Goal: Task Accomplishment & Management: Use online tool/utility

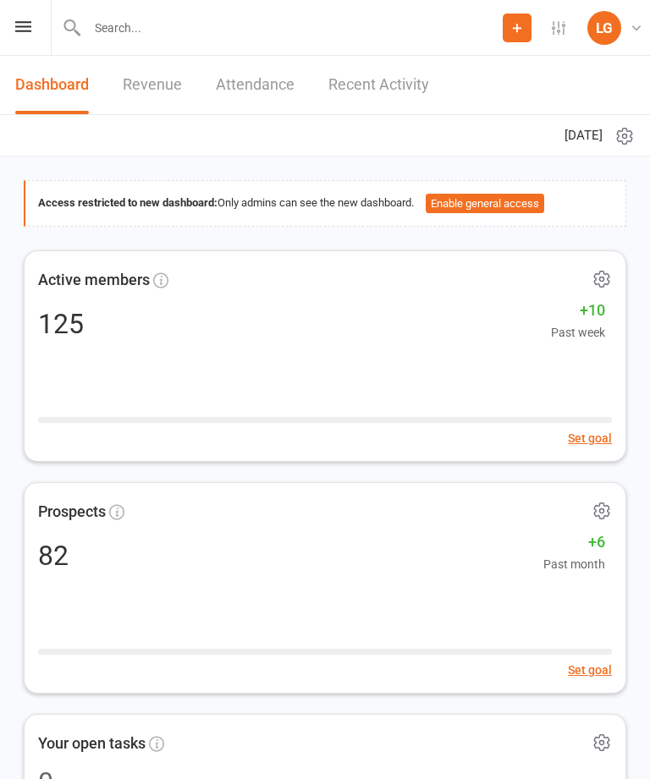
click at [28, 28] on icon at bounding box center [23, 26] width 16 height 11
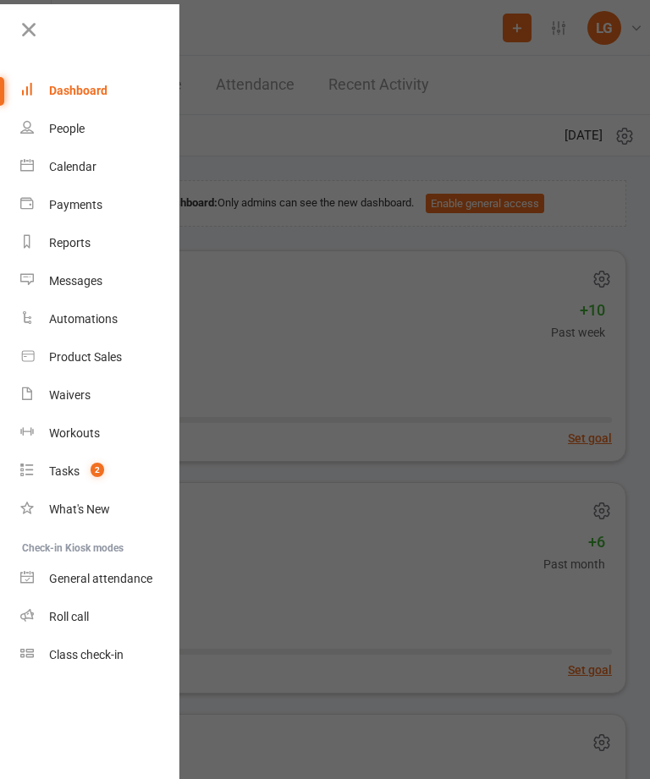
click at [88, 171] on div "Calendar" at bounding box center [72, 167] width 47 height 14
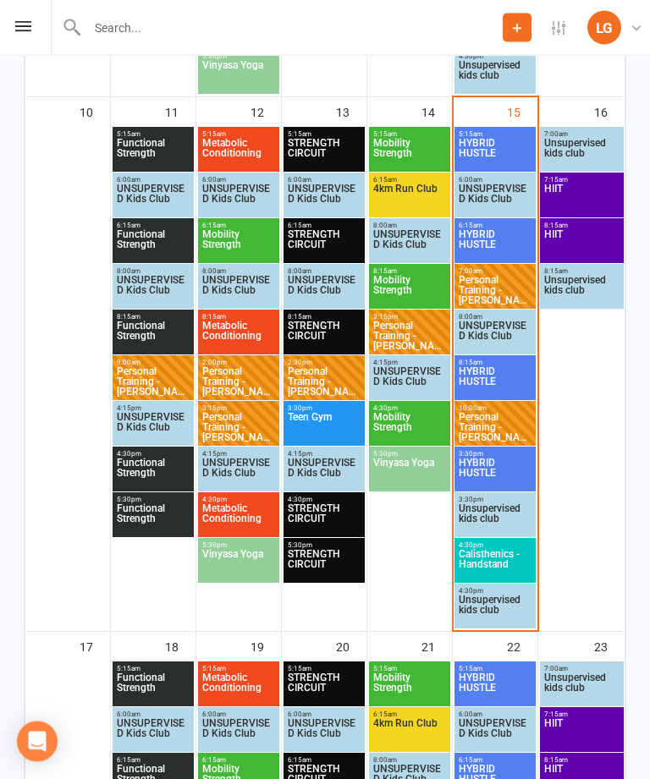
scroll to position [1345, 0]
click at [508, 145] on span "HYBRID HUSTLE" at bounding box center [495, 153] width 74 height 30
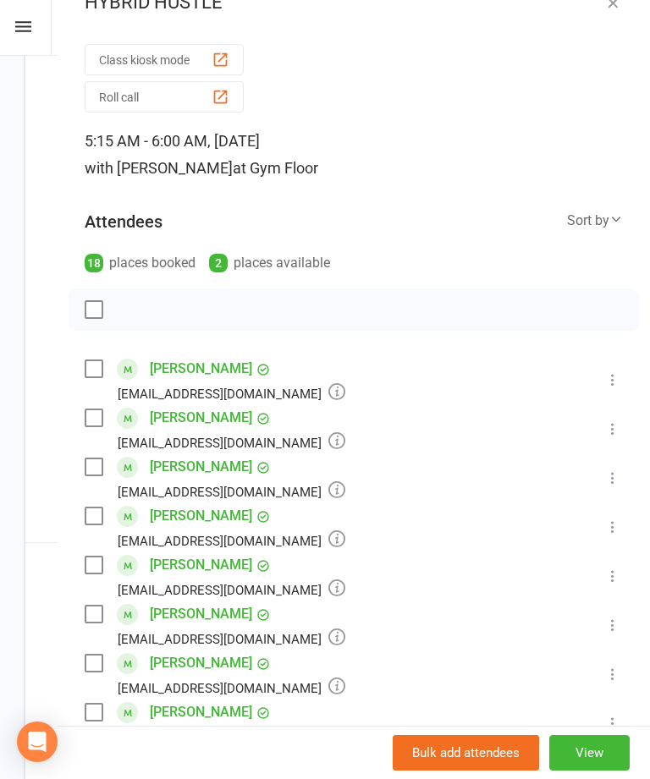
scroll to position [36, 0]
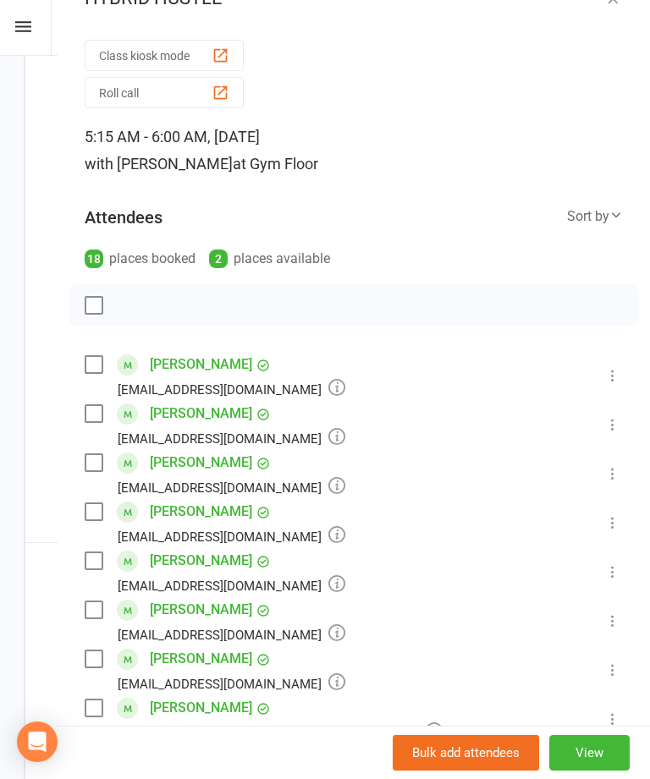
click at [176, 45] on button "Class kiosk mode" at bounding box center [164, 55] width 159 height 31
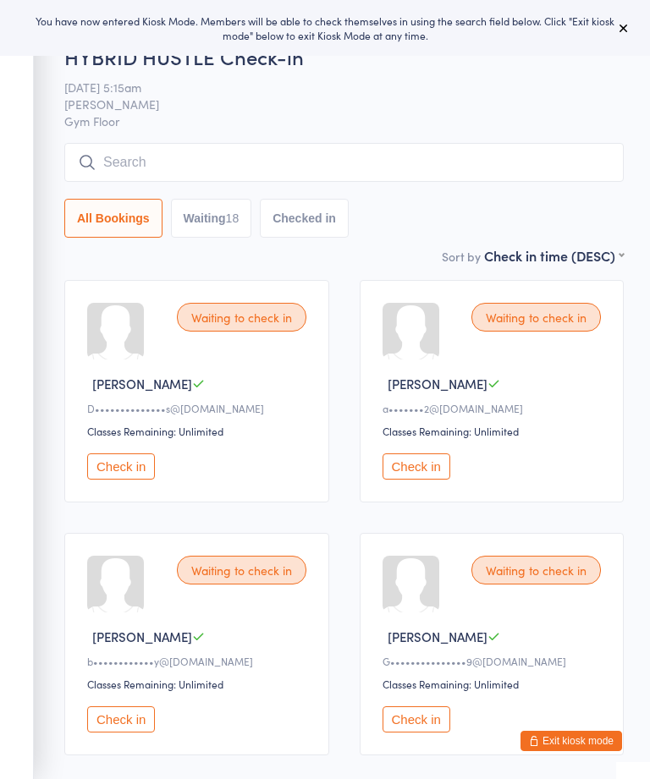
click at [629, 29] on icon at bounding box center [624, 28] width 14 height 14
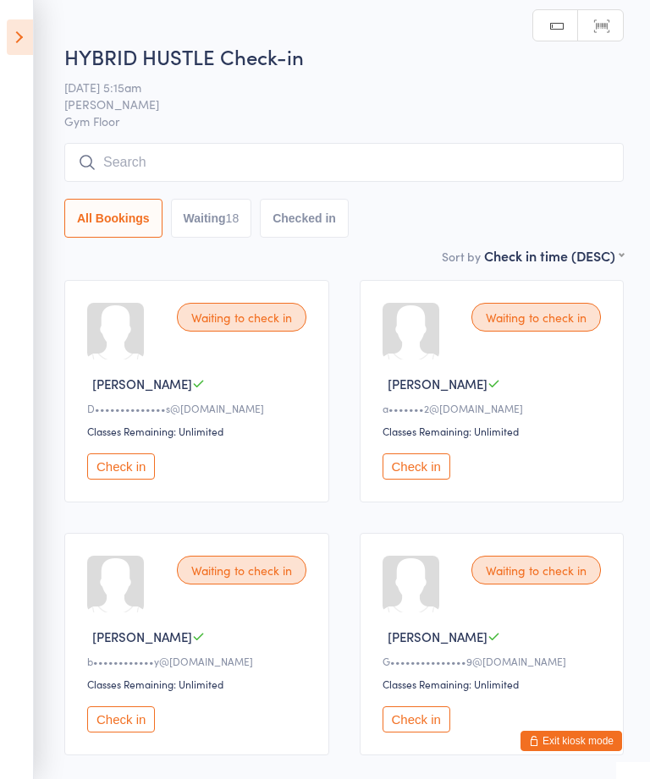
click at [25, 33] on icon at bounding box center [20, 37] width 26 height 36
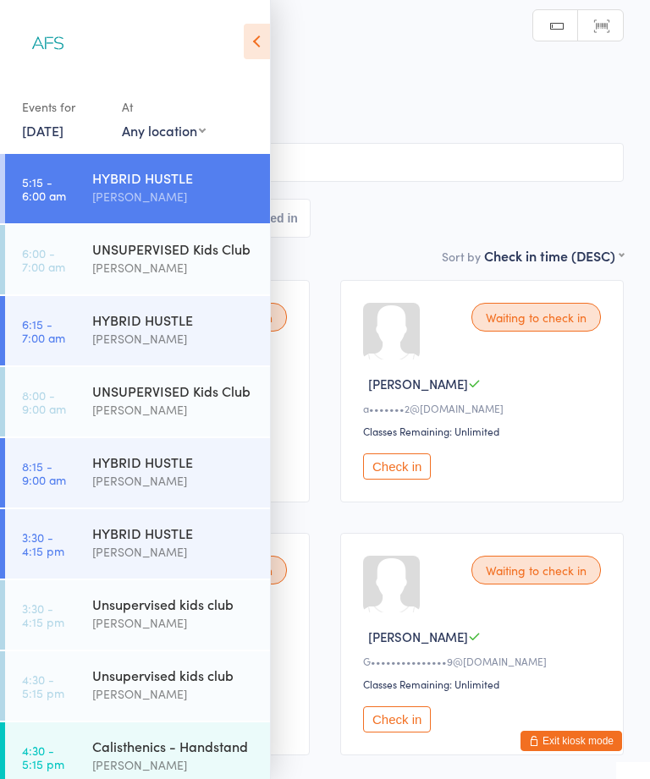
click at [173, 321] on div "HYBRID HUSTLE" at bounding box center [173, 319] width 163 height 19
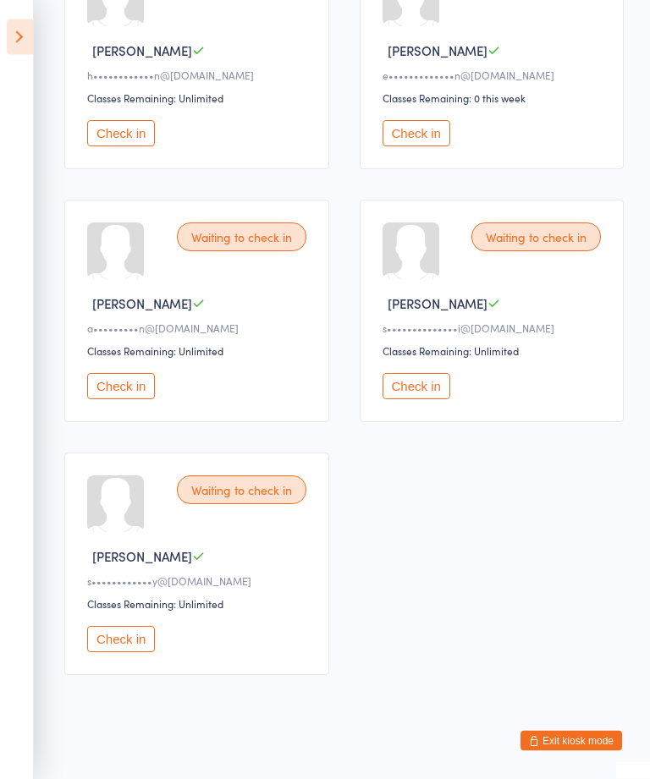
scroll to position [1098, 0]
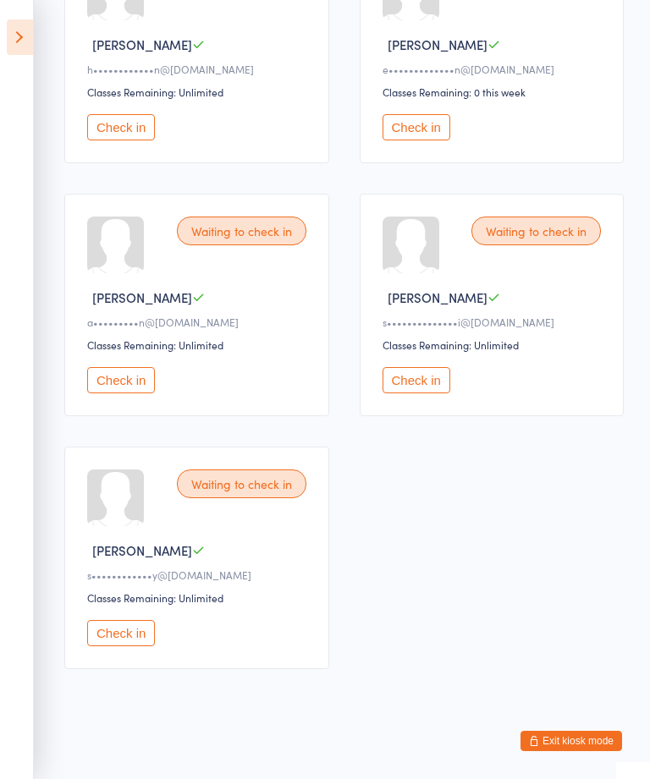
click at [583, 751] on button "Exit kiosk mode" at bounding box center [571, 741] width 102 height 20
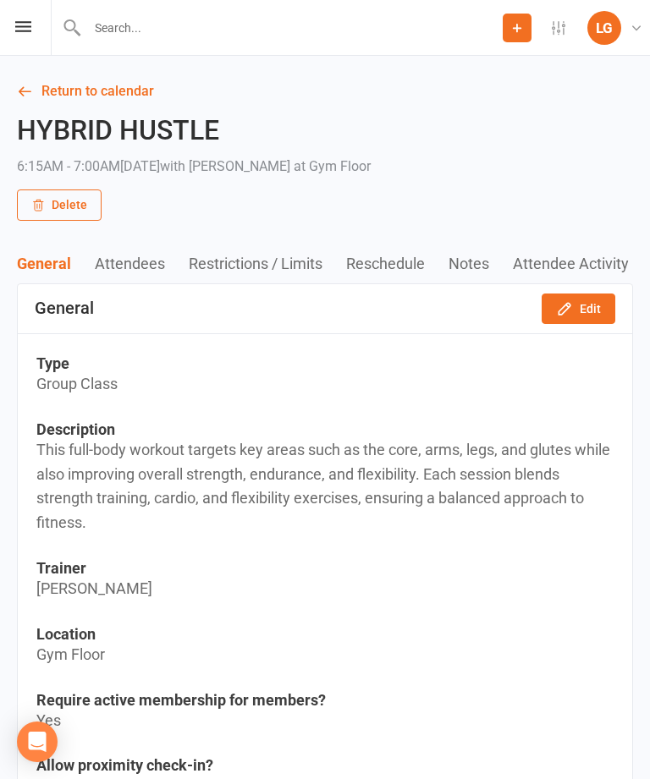
click at [28, 96] on icon at bounding box center [24, 91] width 15 height 15
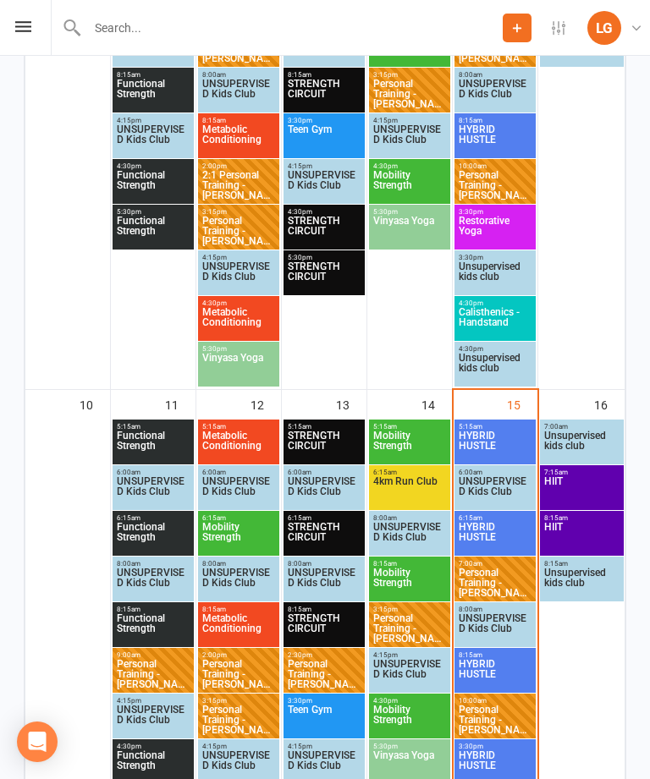
scroll to position [1230, 0]
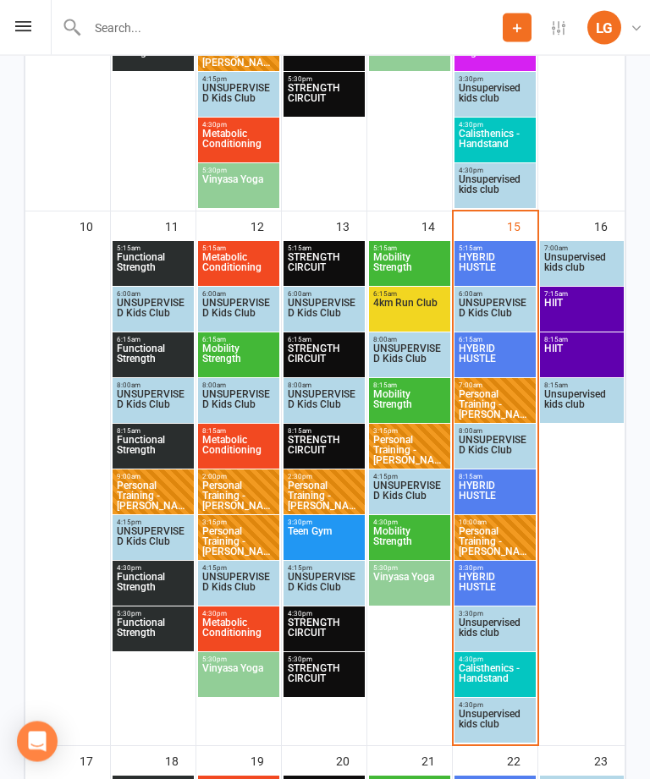
click at [494, 258] on span "HYBRID HUSTLE" at bounding box center [495, 268] width 74 height 30
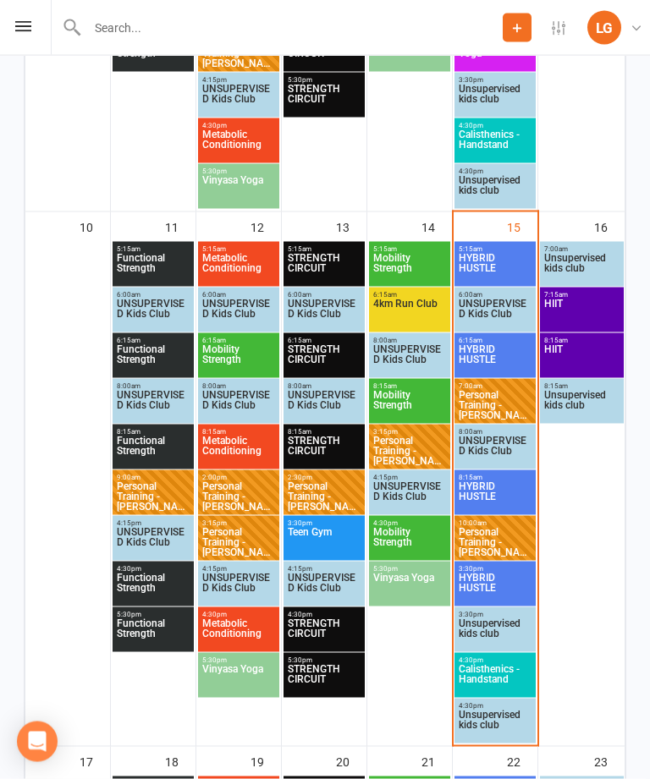
scroll to position [1231, 0]
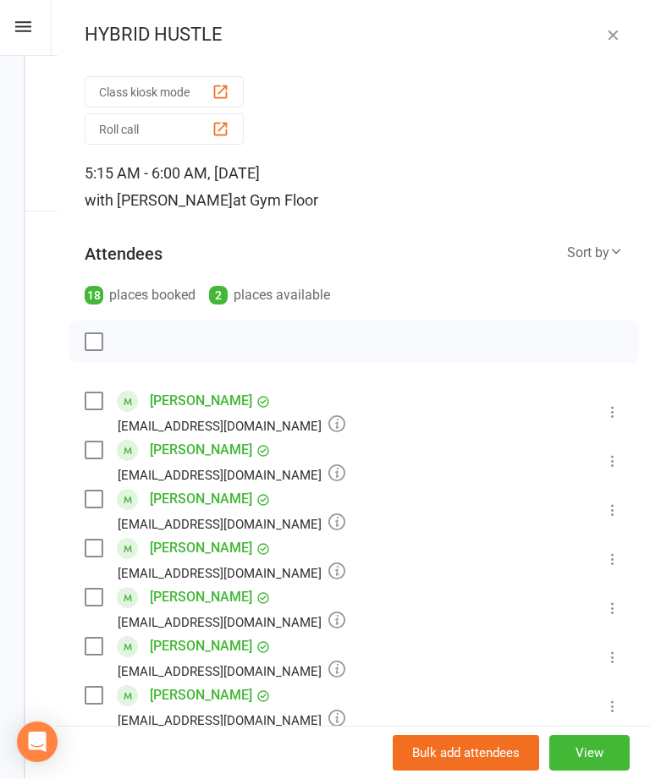
click at [226, 89] on div "button" at bounding box center [221, 92] width 18 height 18
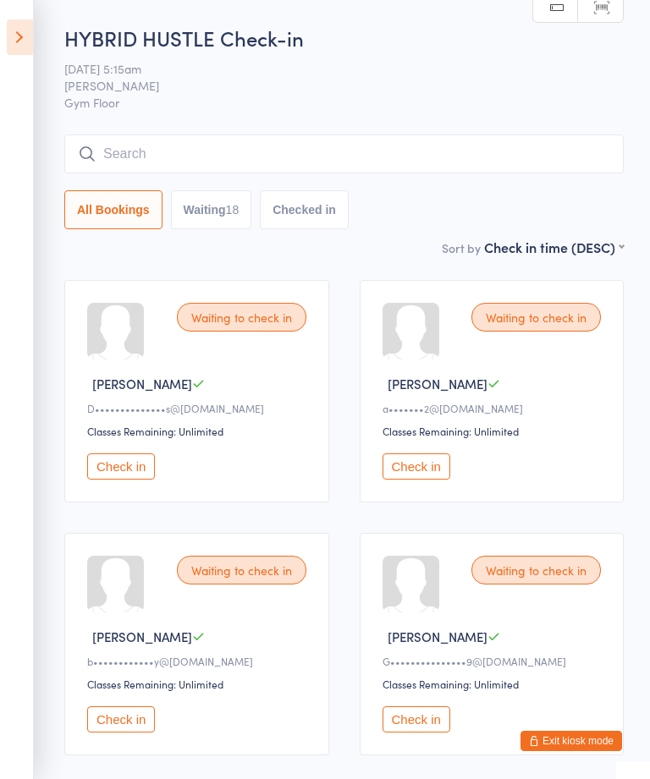
click at [1, 256] on aside "Events for 15 Aug, 2025 15 Aug, 2025 August 2025 Sun Mon Tue Wed Thu Fri Sat 31…" at bounding box center [17, 389] width 34 height 779
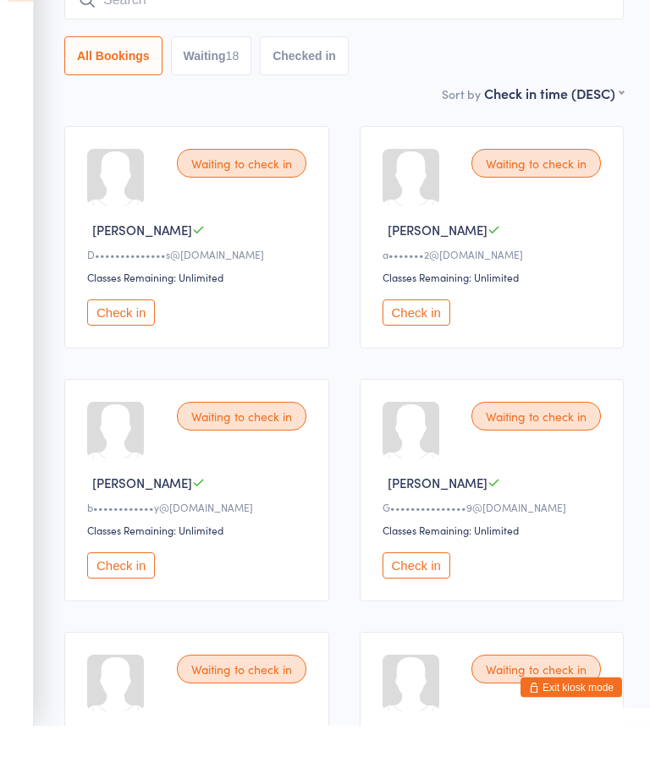
scroll to position [155, 0]
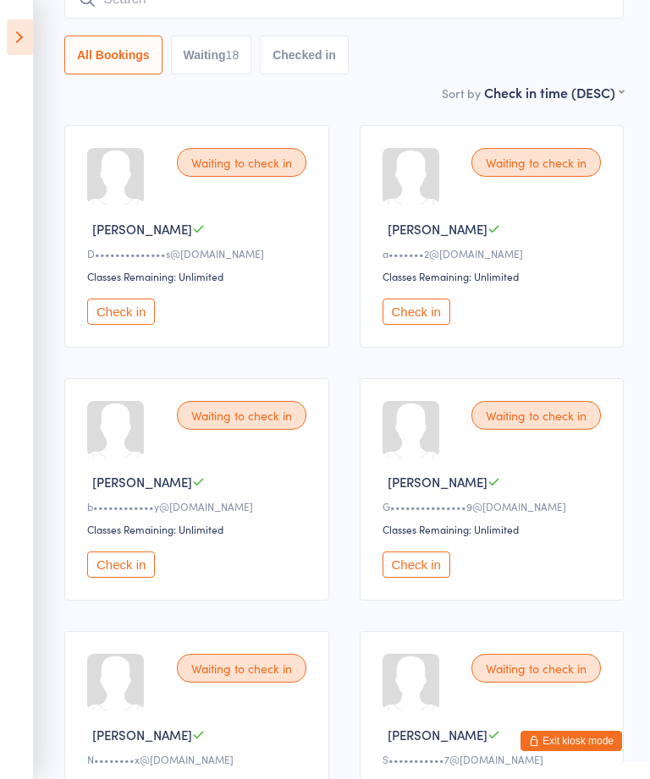
click at [382, 767] on div "S•••••••••••7@gmail.com" at bounding box center [494, 759] width 224 height 14
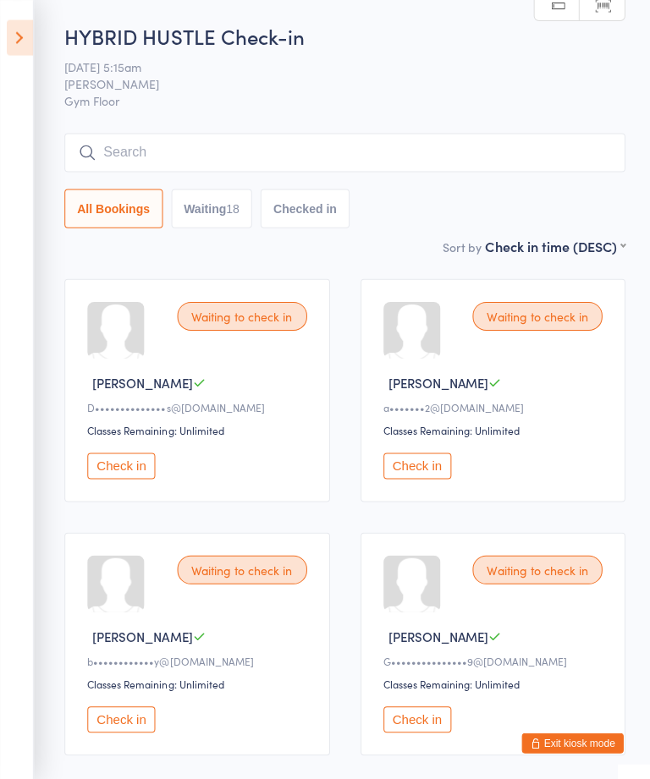
scroll to position [0, 0]
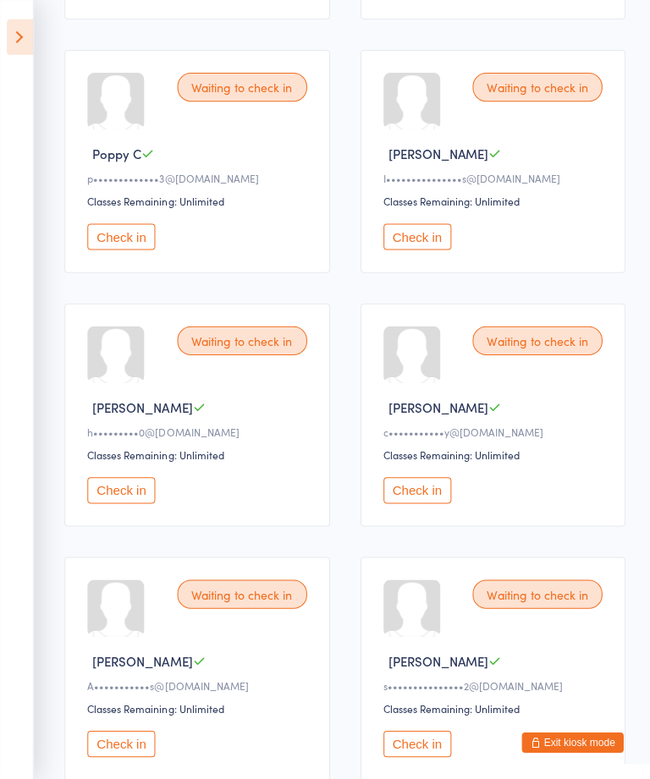
click at [429, 503] on button "Check in" at bounding box center [416, 489] width 68 height 26
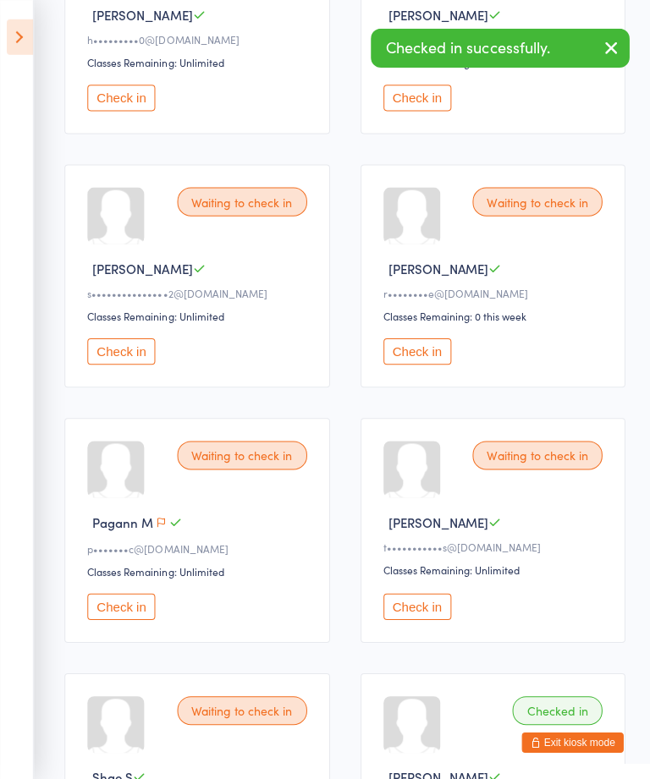
scroll to position [1635, 0]
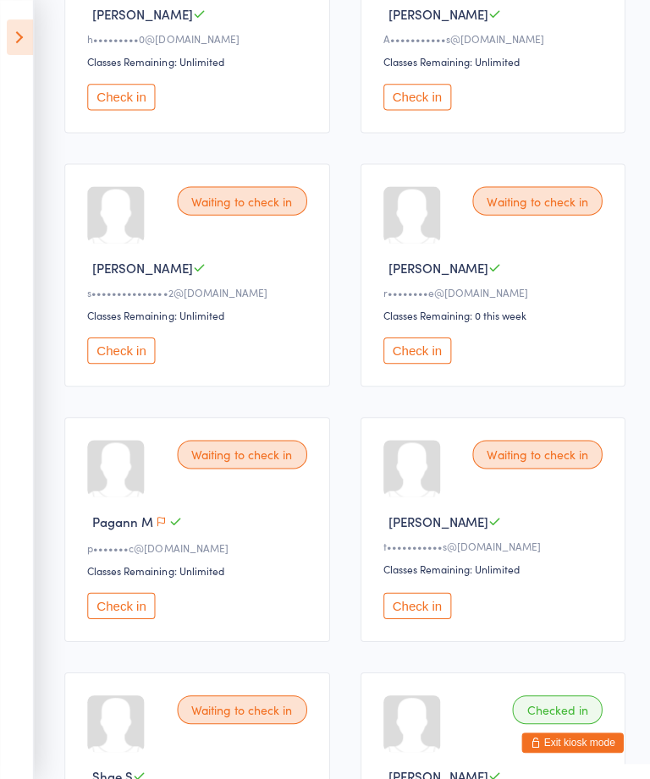
click at [432, 618] on button "Check in" at bounding box center [416, 604] width 68 height 26
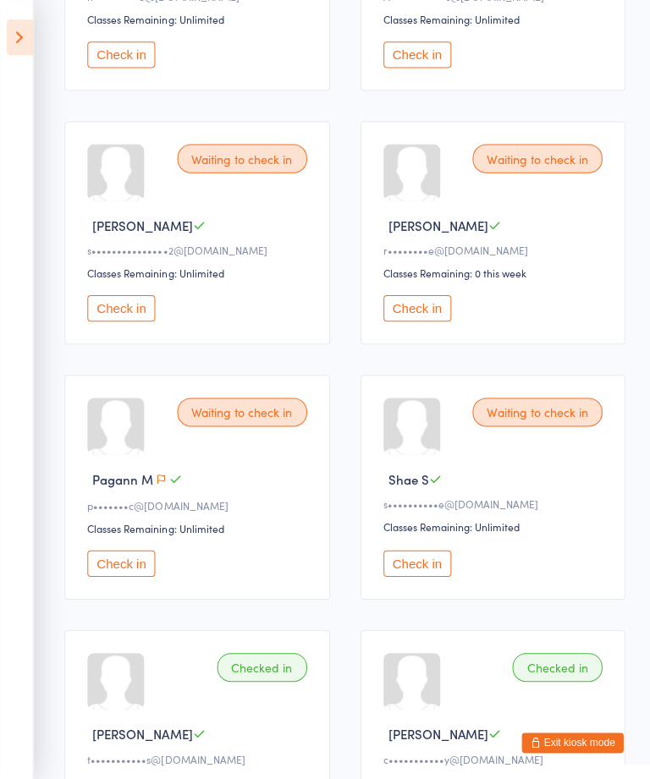
scroll to position [1705, 0]
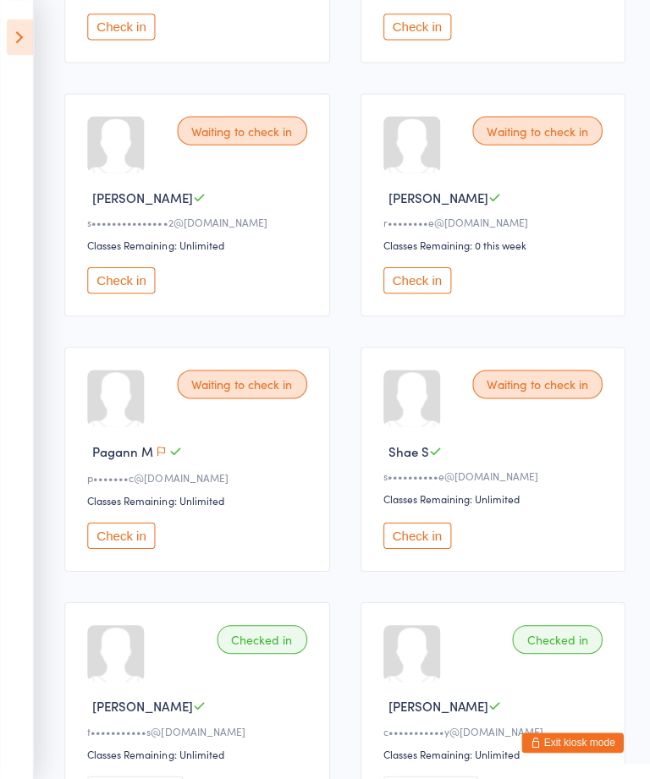
click at [135, 558] on div "Waiting to check in Pagann M p•••••••c@hotmail.co.nz Classes Remaining: Unlimit…" at bounding box center [196, 458] width 265 height 224
click at [131, 547] on button "Check in" at bounding box center [121, 534] width 68 height 26
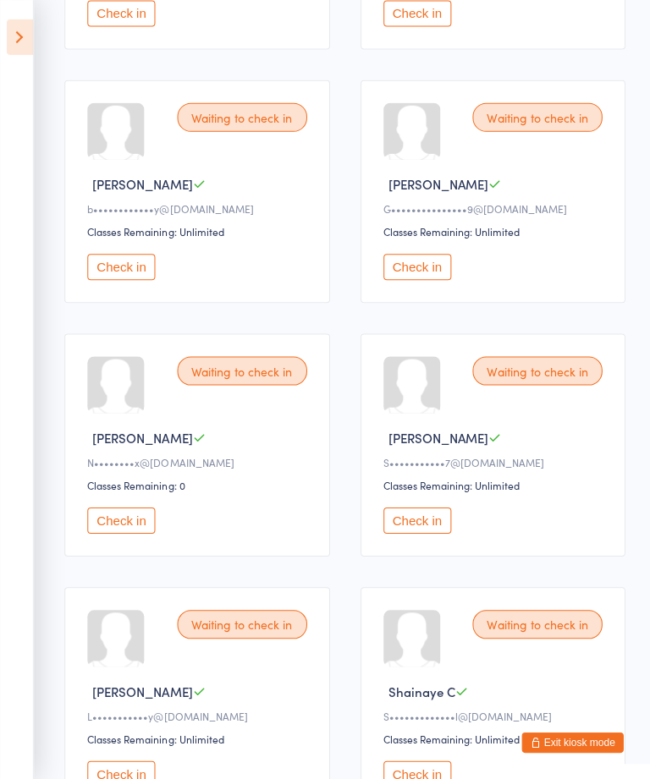
scroll to position [453, 0]
click at [119, 531] on button "Check in" at bounding box center [121, 519] width 68 height 26
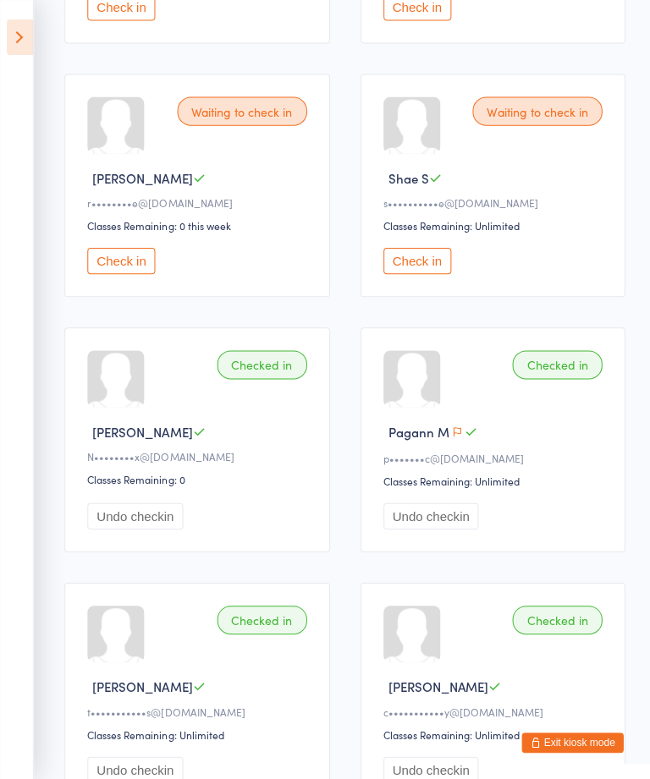
scroll to position [1725, 0]
click at [139, 272] on button "Check in" at bounding box center [121, 259] width 68 height 26
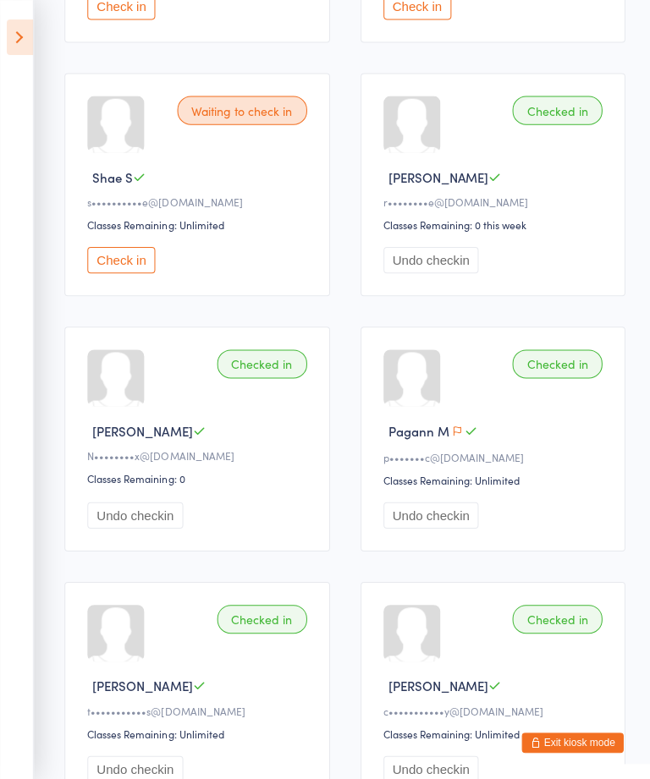
click at [117, 272] on button "Check in" at bounding box center [121, 259] width 68 height 26
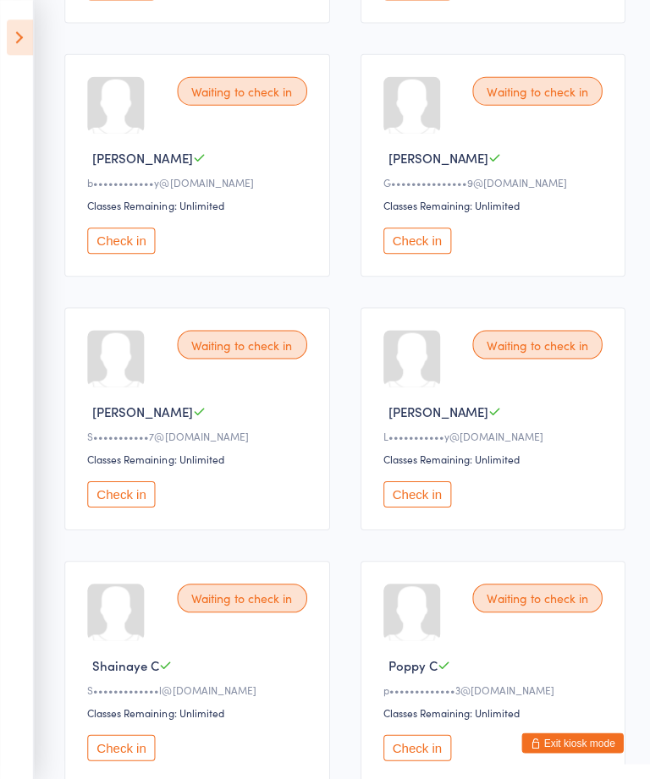
scroll to position [480, 0]
click at [426, 506] on button "Check in" at bounding box center [416, 493] width 68 height 26
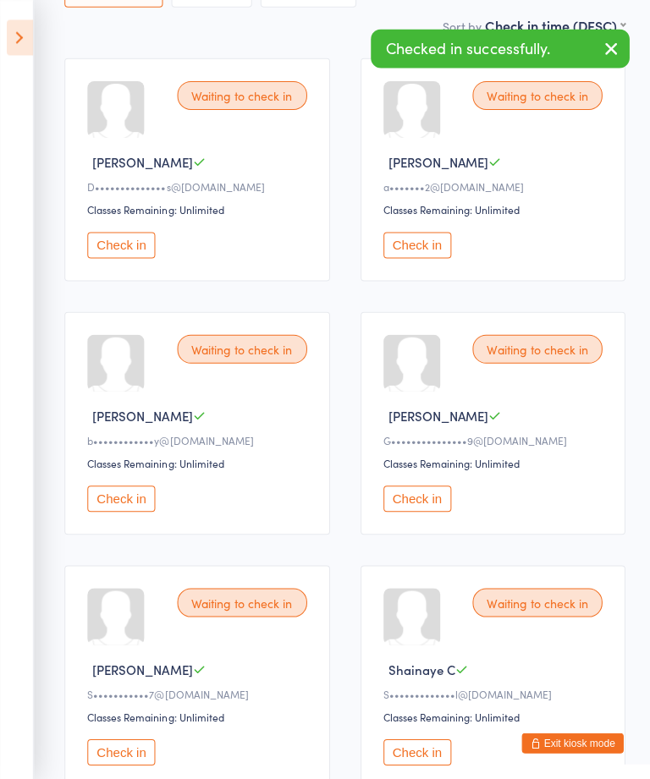
scroll to position [223, 0]
click at [130, 510] on button "Check in" at bounding box center [121, 497] width 68 height 26
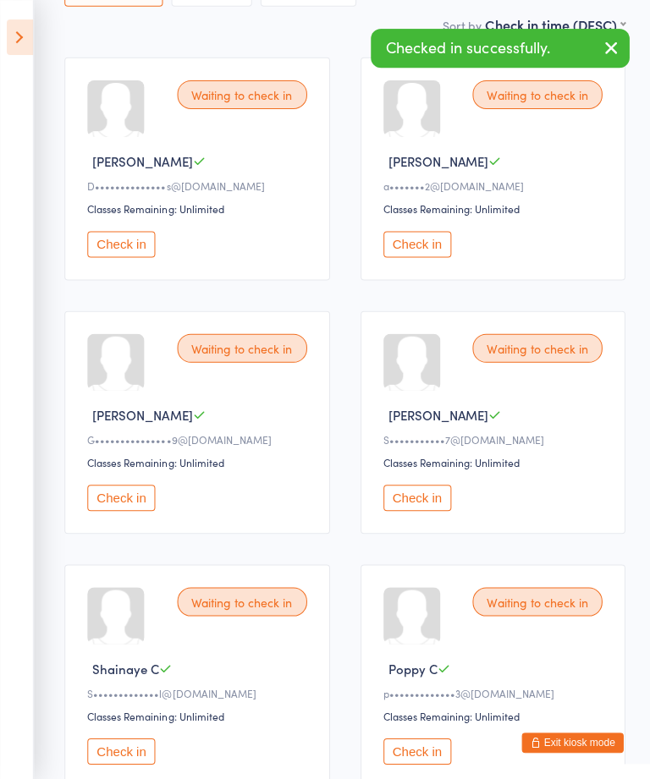
click at [415, 257] on button "Check in" at bounding box center [416, 244] width 68 height 26
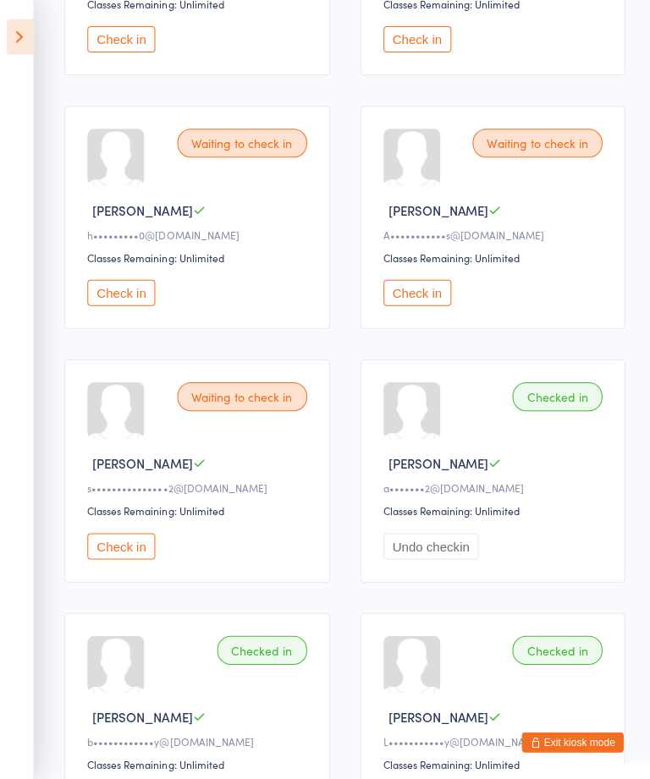
scroll to position [934, 0]
click at [434, 305] on button "Check in" at bounding box center [416, 291] width 68 height 26
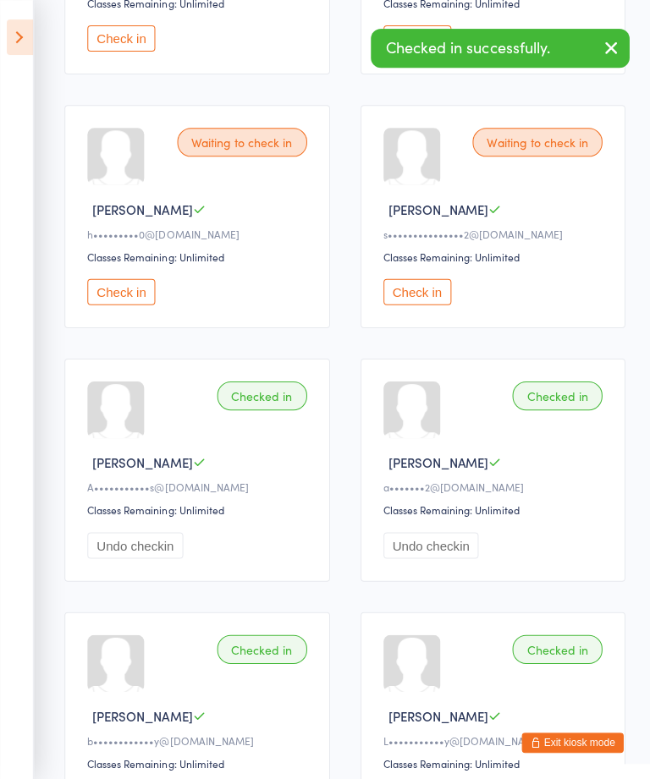
click at [132, 305] on button "Check in" at bounding box center [121, 291] width 68 height 26
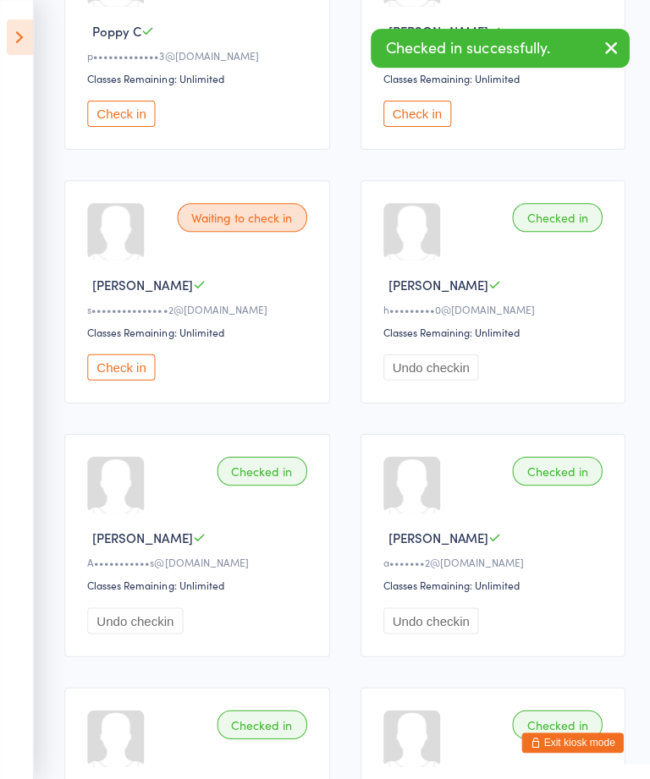
click at [130, 380] on button "Check in" at bounding box center [121, 367] width 68 height 26
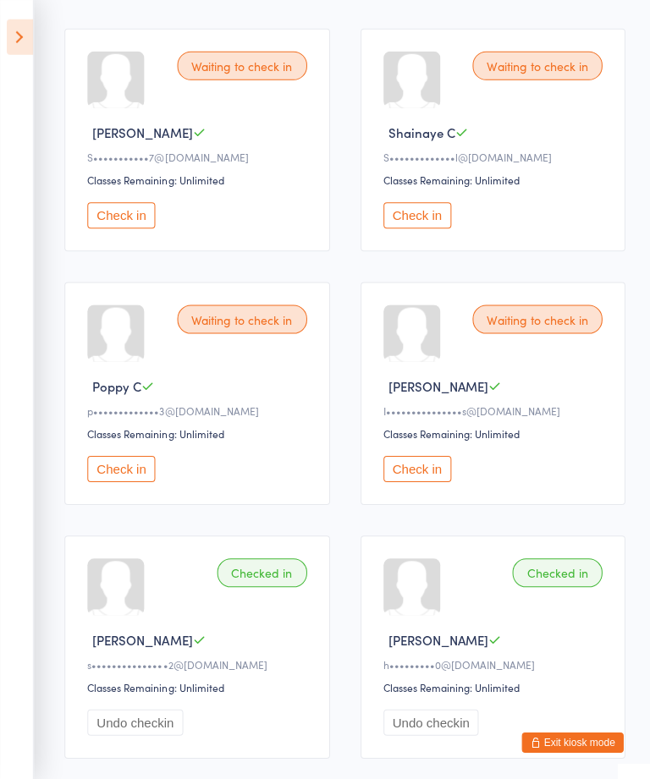
scroll to position [505, 0]
click at [110, 481] on button "Check in" at bounding box center [121, 467] width 68 height 26
